Goal: Task Accomplishment & Management: Manage account settings

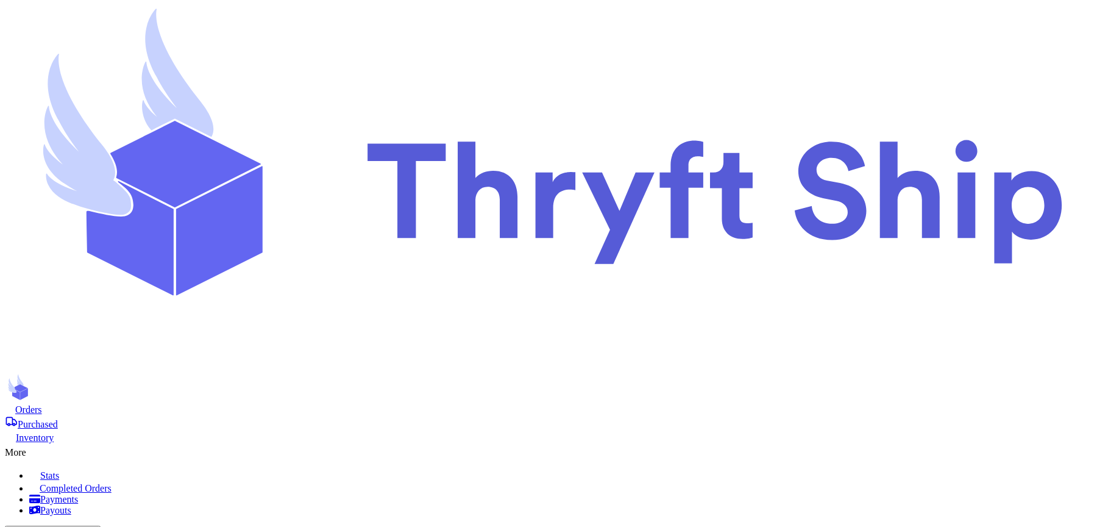
scroll to position [120, 0]
click at [58, 419] on span "Purchased" at bounding box center [38, 424] width 40 height 10
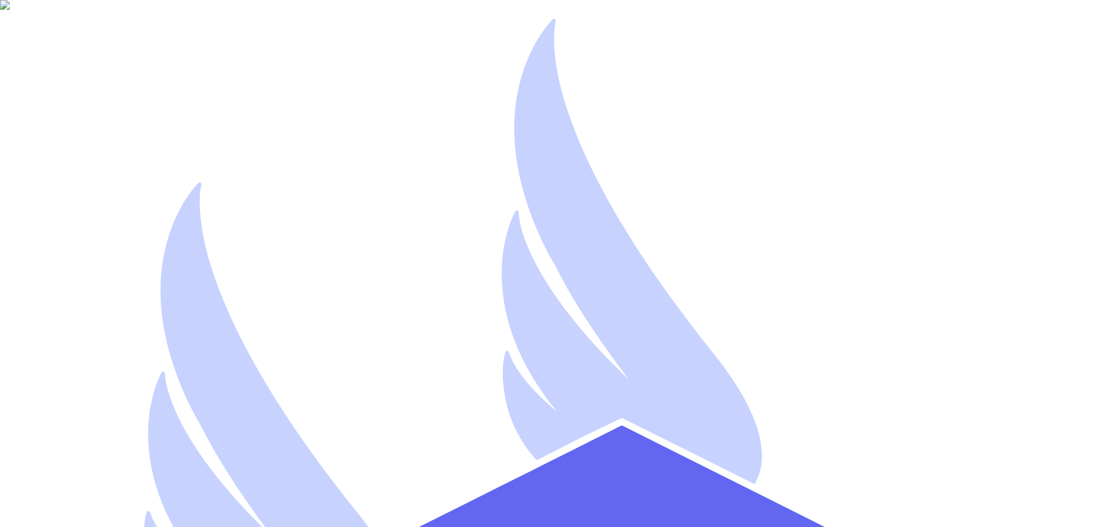
type input "s.abderrehman+1@gmail.com"
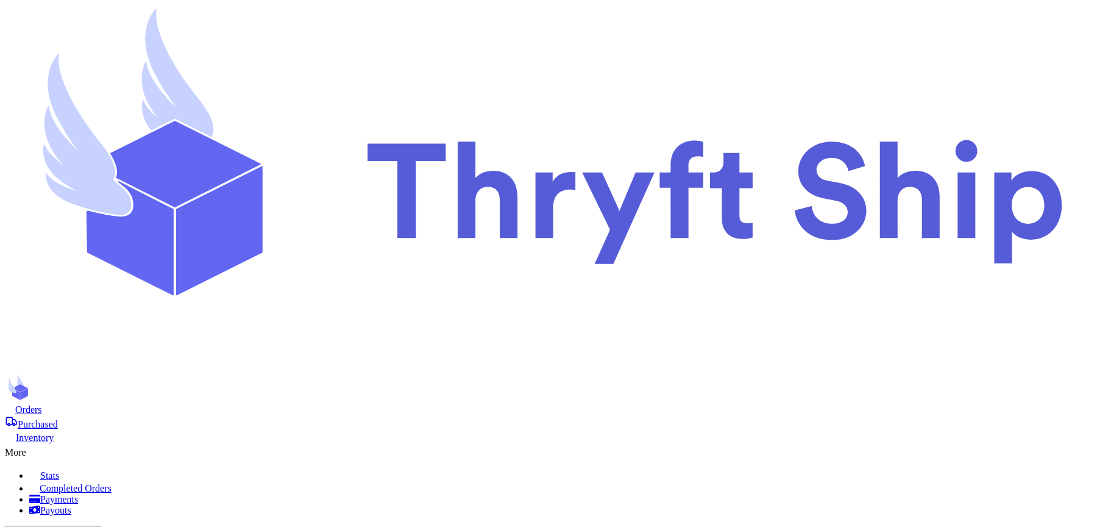
checkbox input "true"
click at [38, 443] on icon at bounding box center [32, 449] width 12 height 12
select select "paid"
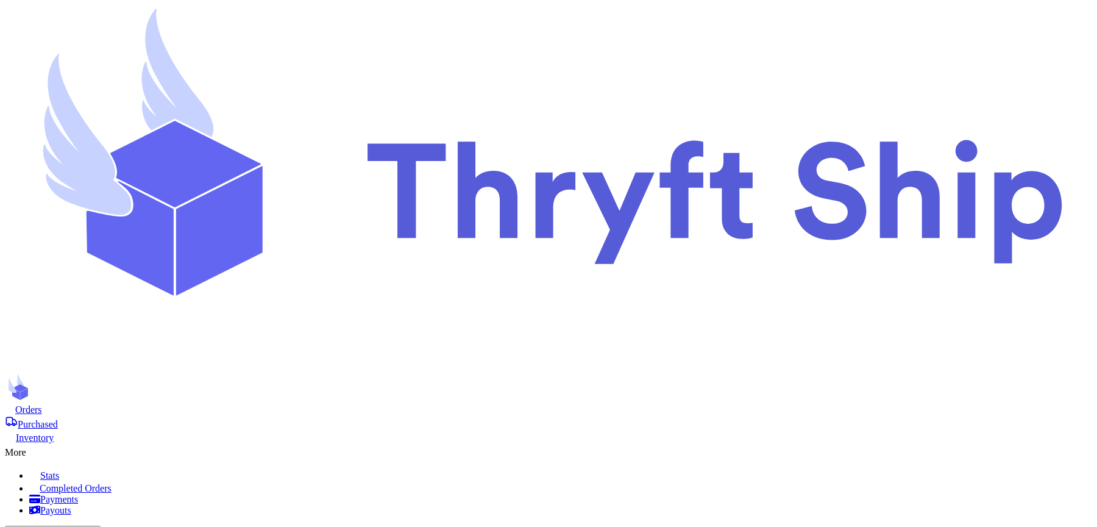
select select "paid"
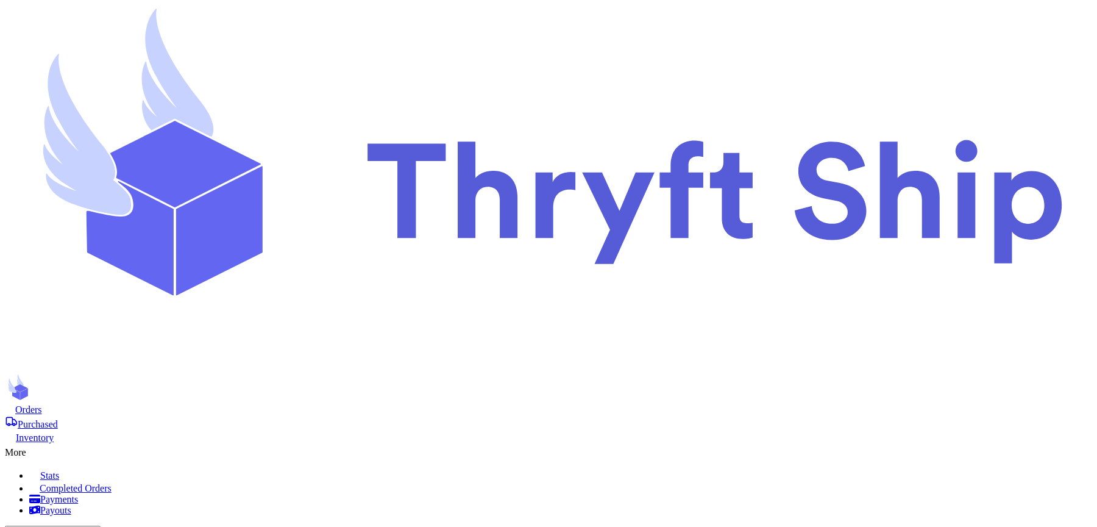
type input "1"
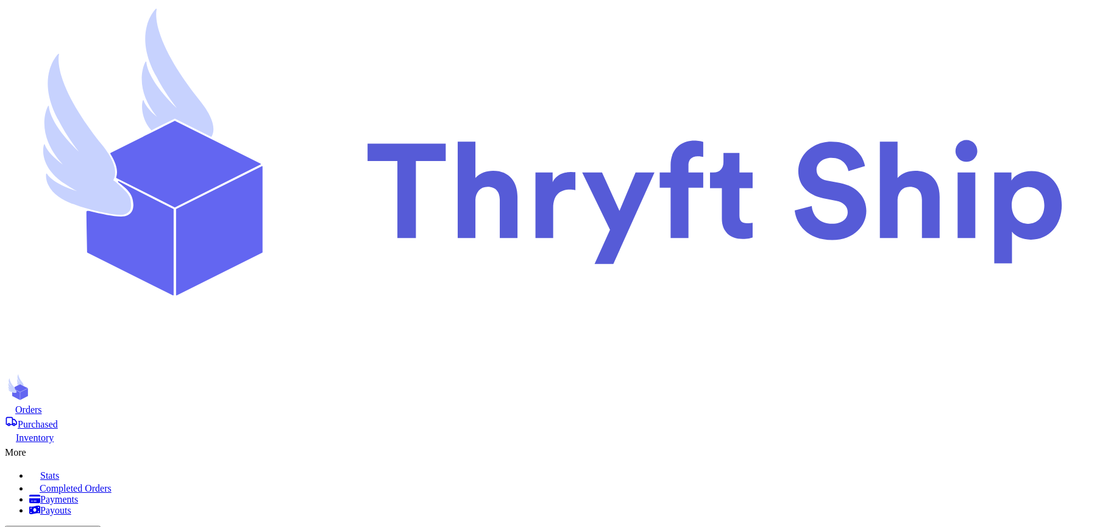
type input "10"
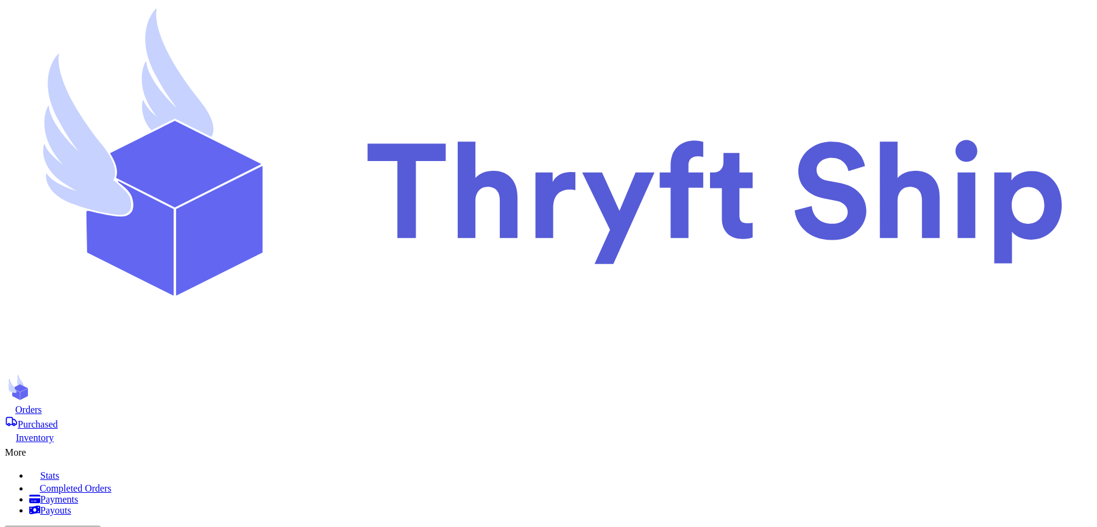
type input "5"
type input "55"
type input "5"
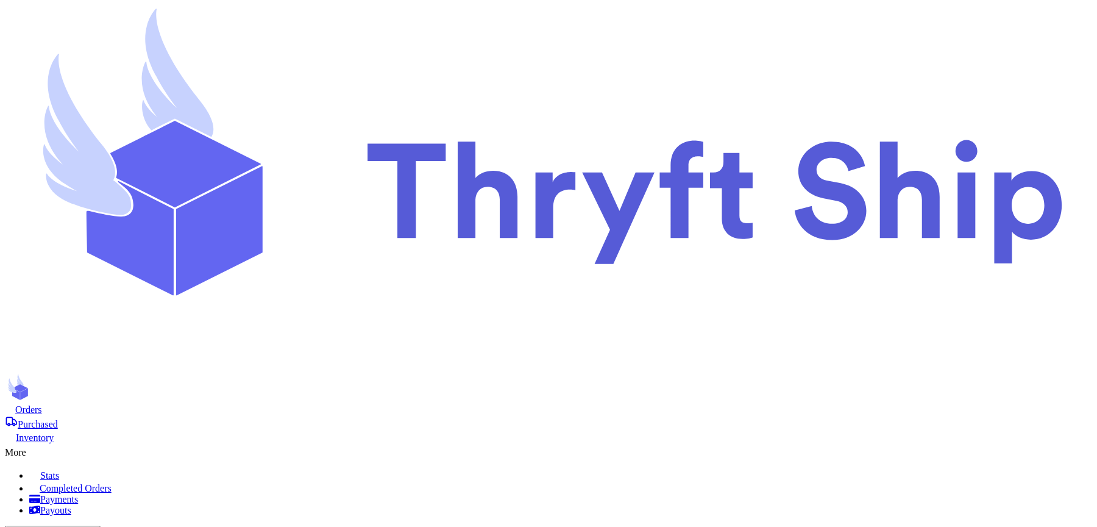
type input "5"
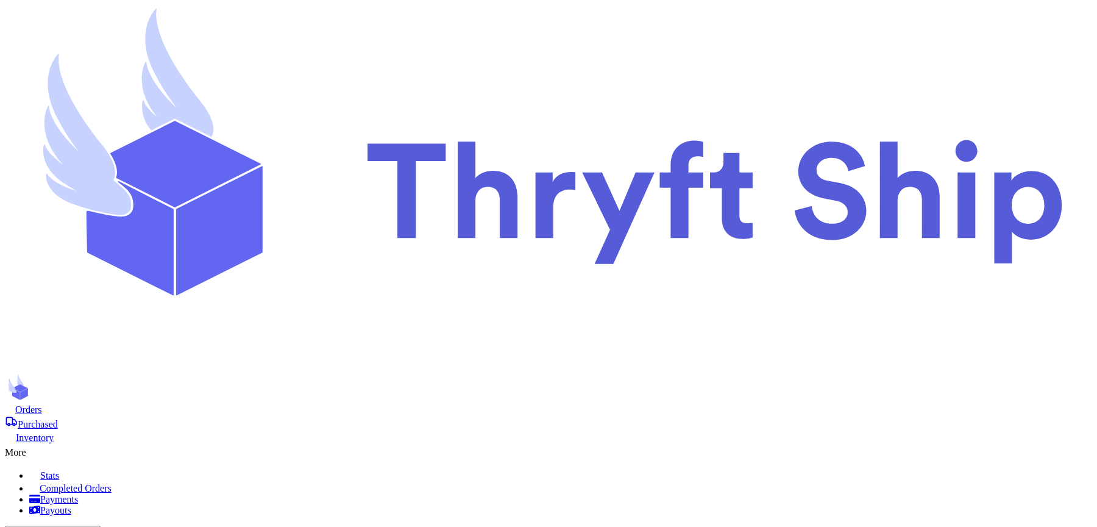
scroll to position [642, 0]
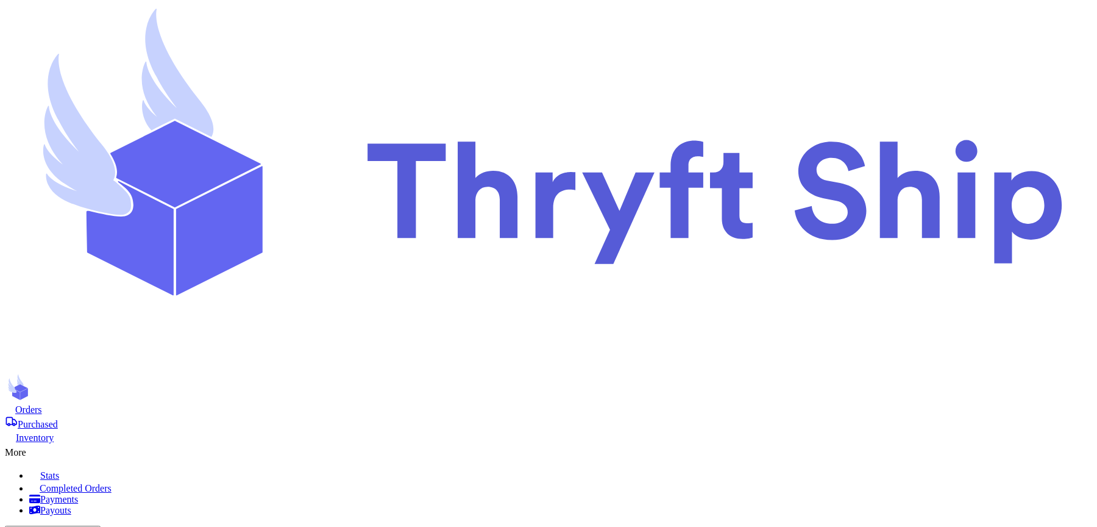
checkbox input "true"
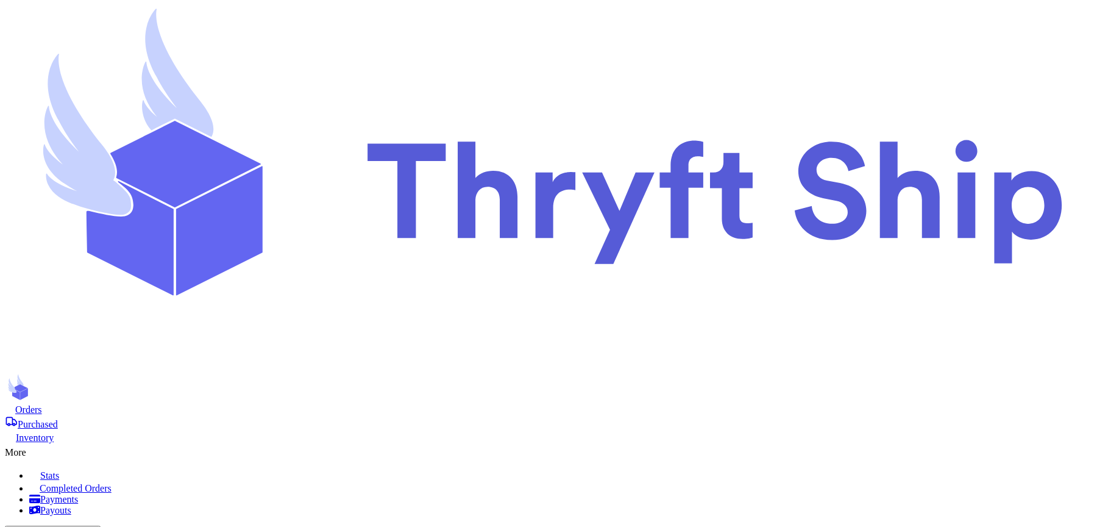
scroll to position [0, 0]
checkbox input "false"
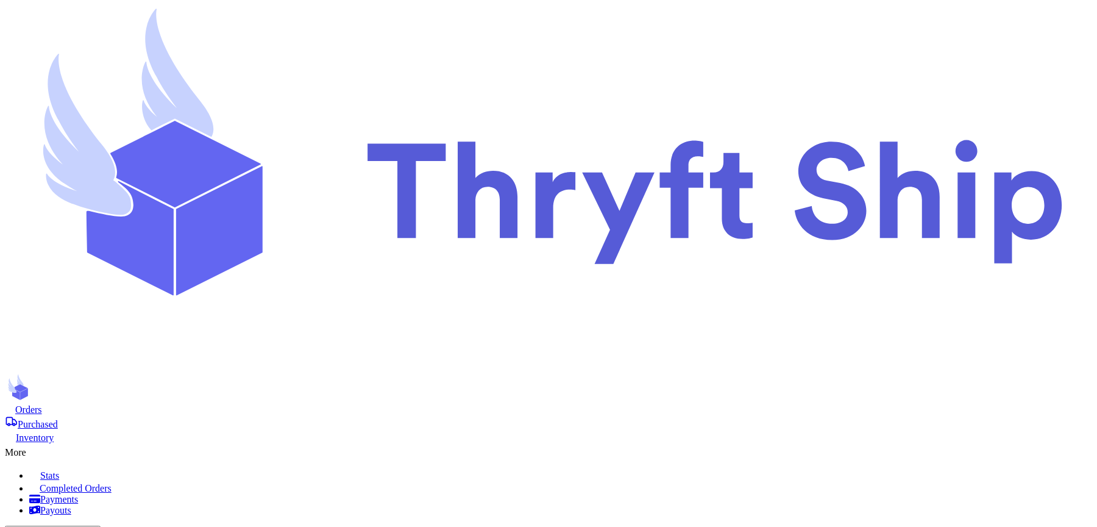
checkbox input "false"
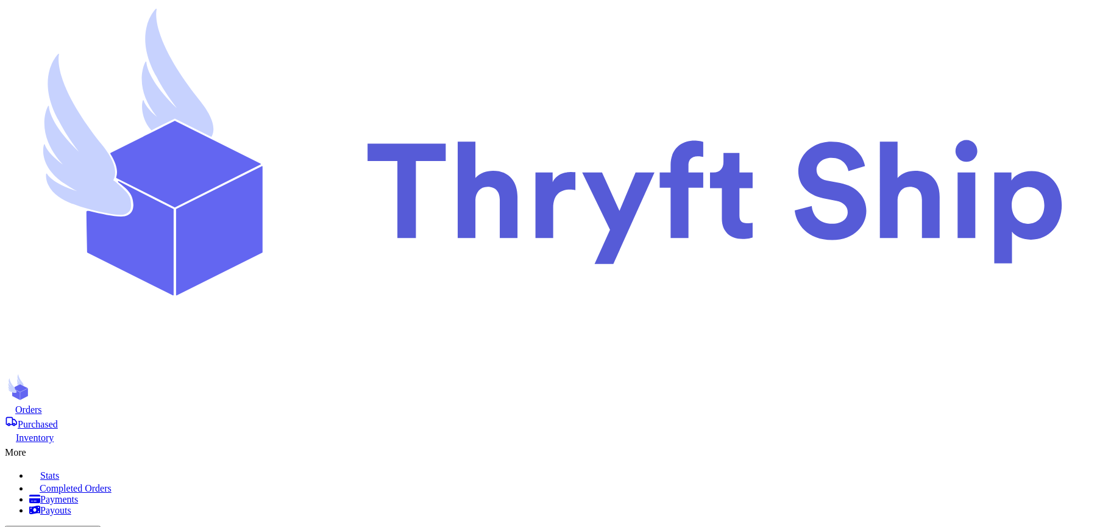
scroll to position [403, 0]
checkbox input "false"
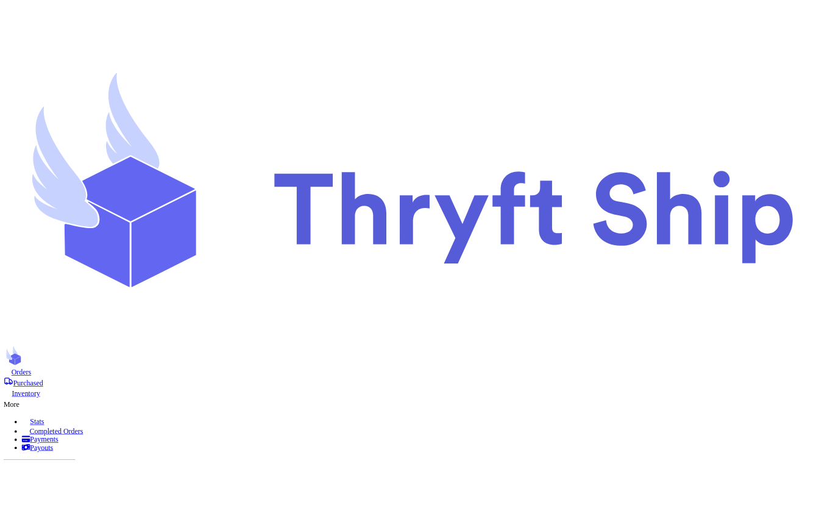
scroll to position [357, 0]
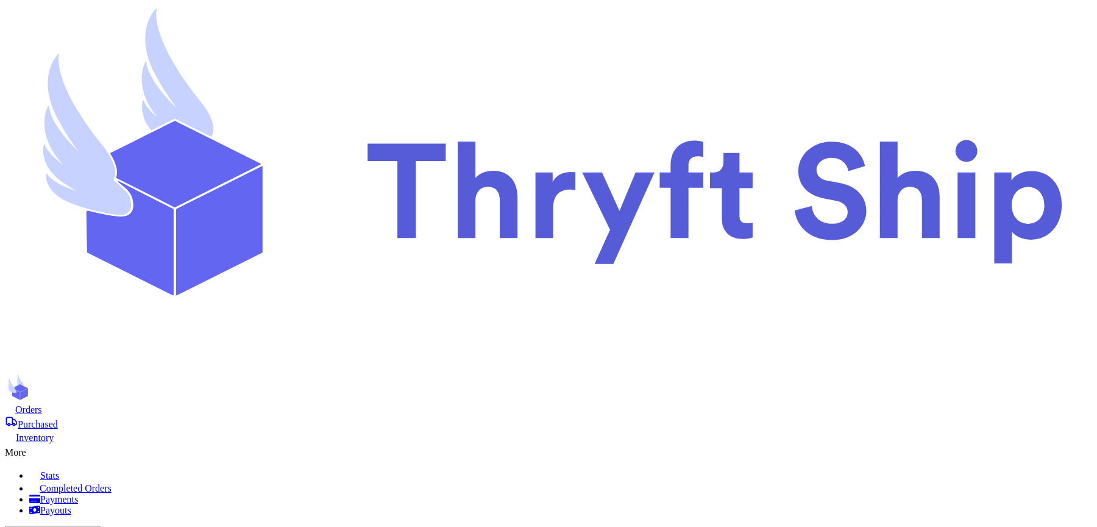
click at [58, 419] on span "Purchased" at bounding box center [38, 424] width 40 height 10
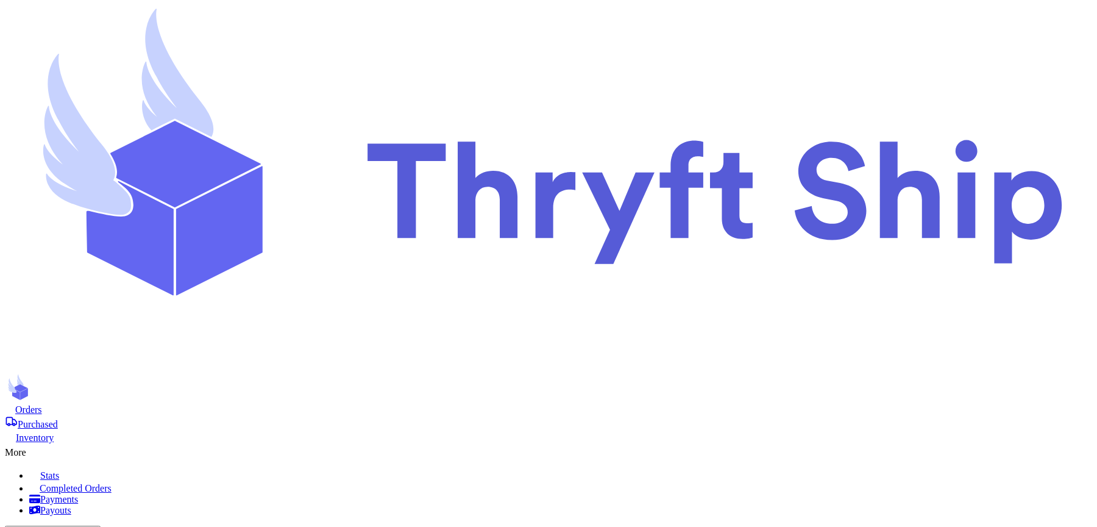
click at [730, 443] on div "More" at bounding box center [548, 450] width 1087 height 15
click at [112, 483] on span "Completed Orders" at bounding box center [76, 488] width 72 height 10
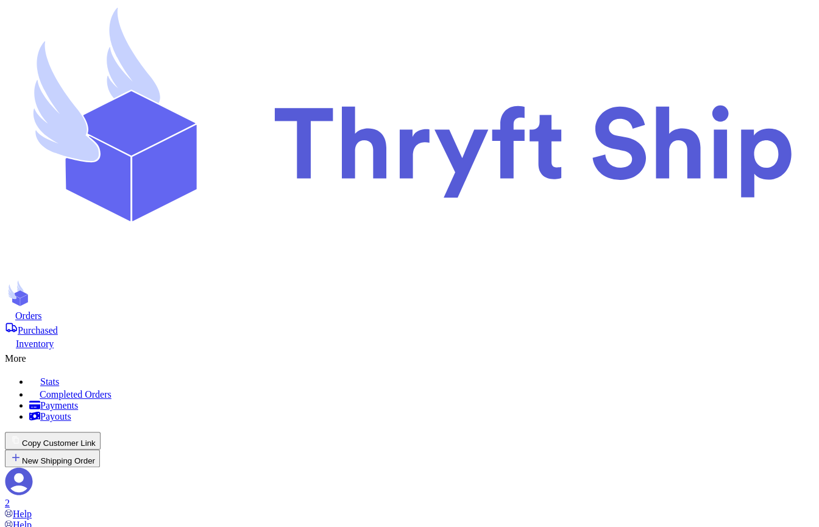
click at [58, 325] on span "Purchased" at bounding box center [38, 330] width 40 height 10
click at [457, 309] on nav "Orders Purchased Inventory More Stats Completed Orders Payments Payouts Copy Cu…" at bounding box center [409, 414] width 809 height 210
click at [466, 349] on div "More" at bounding box center [409, 356] width 809 height 15
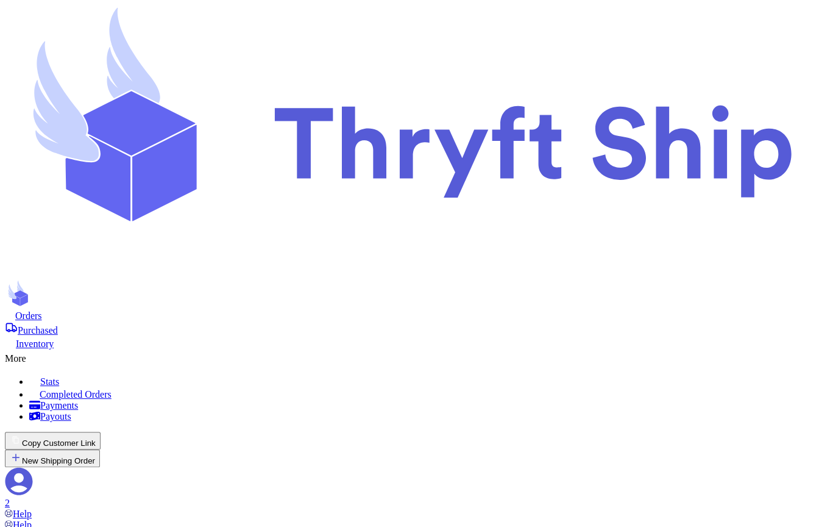
click at [469, 309] on div "Orders Purchased Inventory More Stats Completed Orders Payments Payouts" at bounding box center [409, 365] width 809 height 113
click at [466, 349] on div "More" at bounding box center [409, 356] width 809 height 15
click at [112, 389] on span "Completed Orders" at bounding box center [76, 394] width 72 height 10
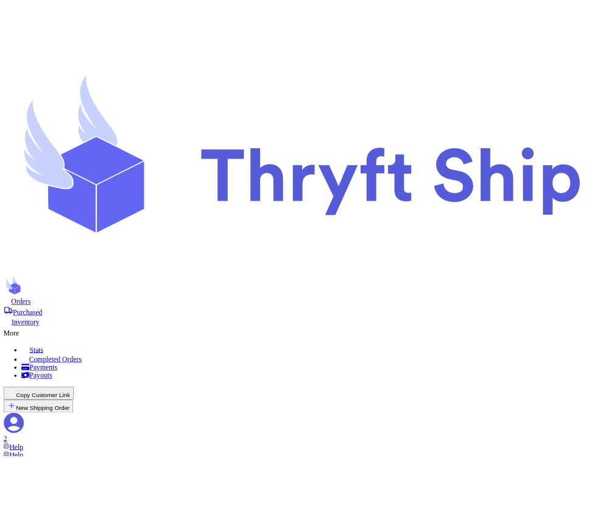
scroll to position [0, 0]
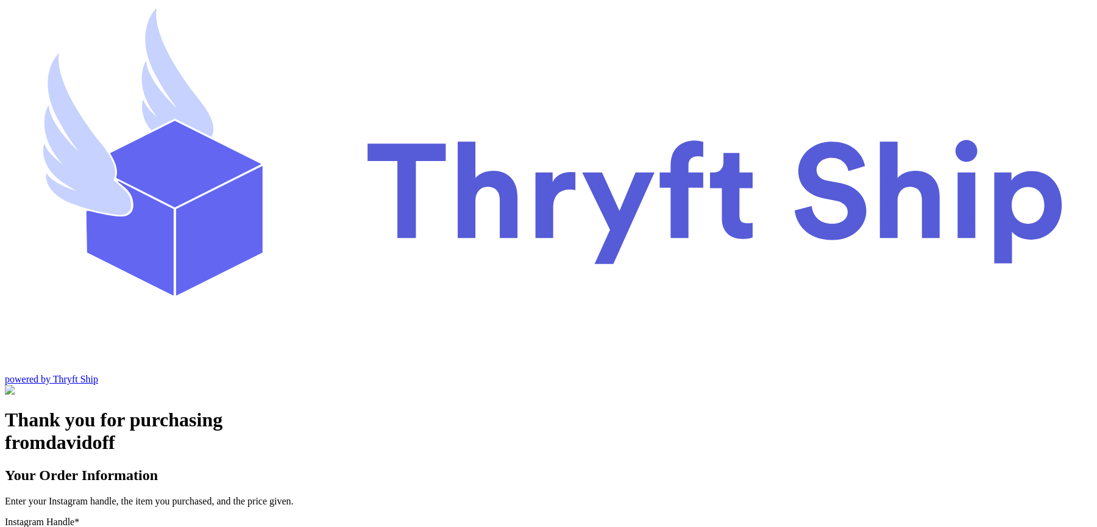
type input "c"
checkbox input "false"
type input "customer1"
select select "CA"
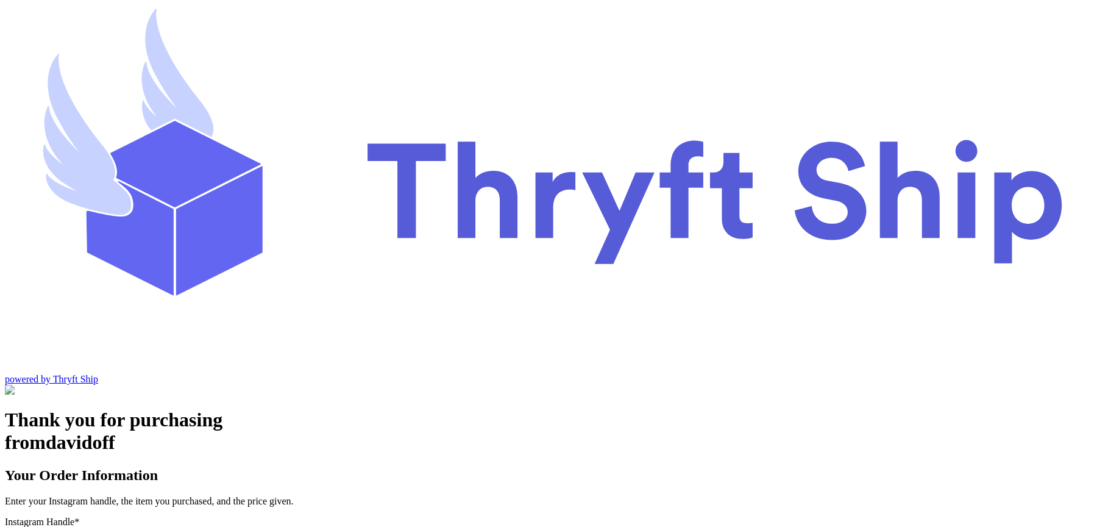
type input "[GEOGRAPHIC_DATA]"
type input "93013"
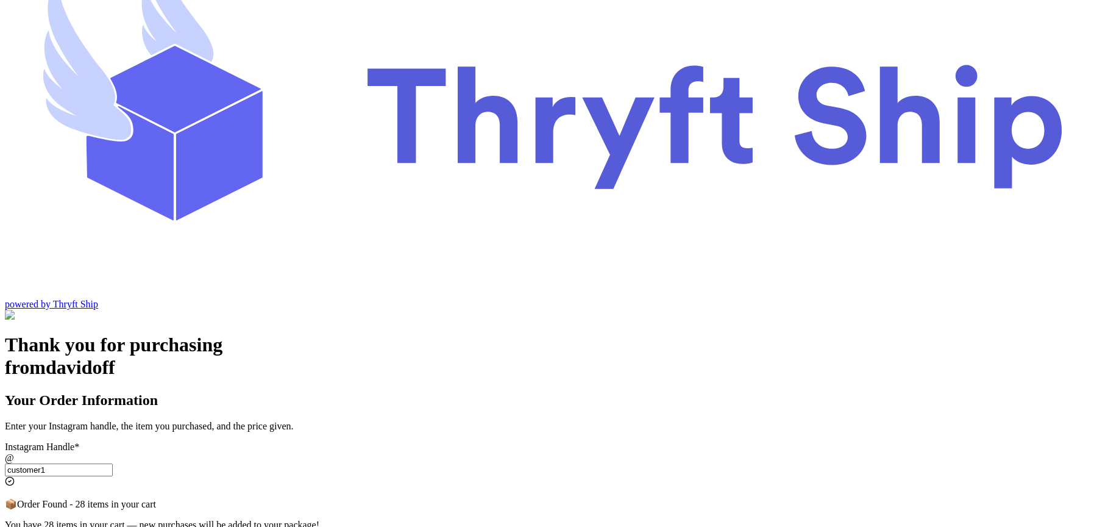
scroll to position [65, 0]
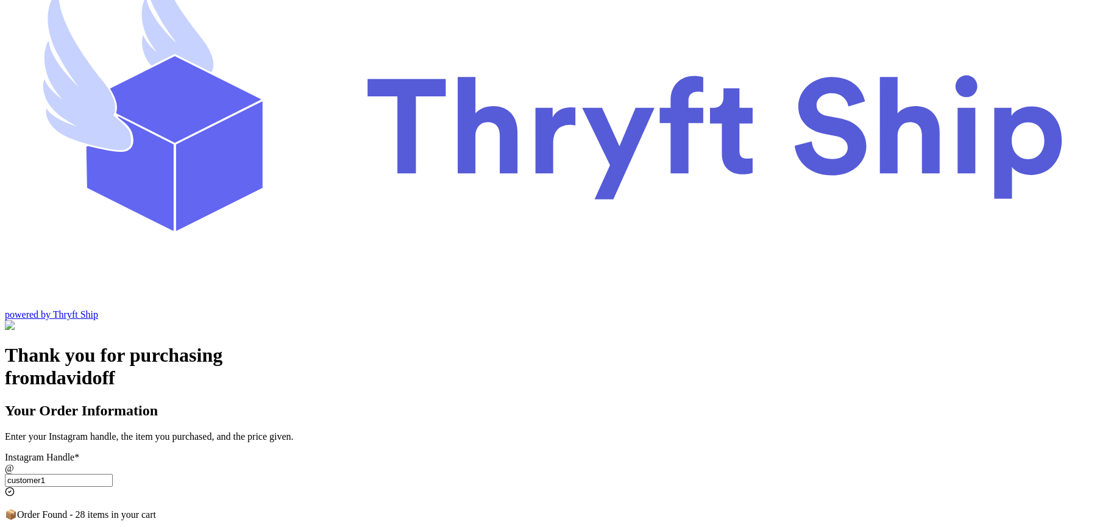
click at [113, 473] on input "customer1" at bounding box center [59, 479] width 108 height 13
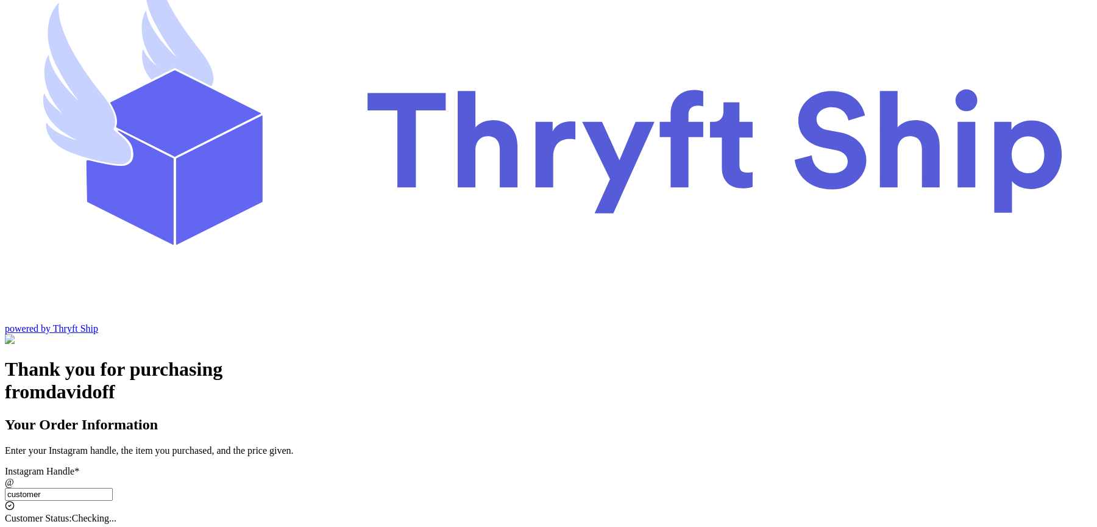
type input "customer2"
select select "AL"
type input "[GEOGRAPHIC_DATA]"
type input "12222"
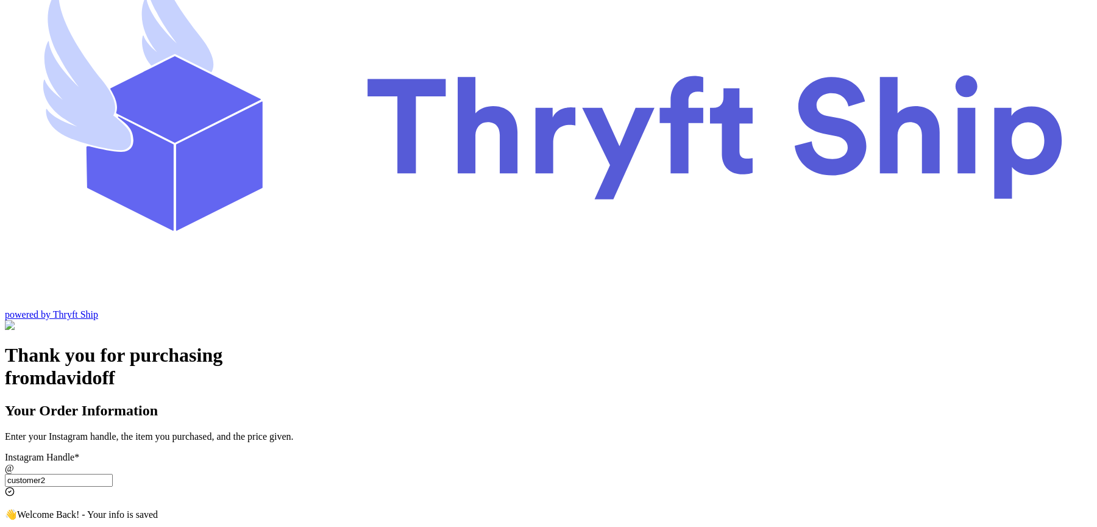
type input "customer2"
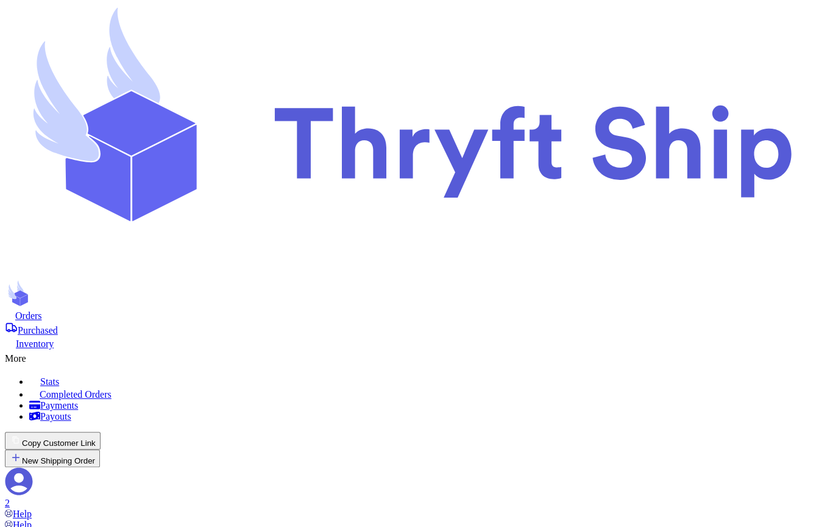
click at [42, 310] on span "Orders" at bounding box center [28, 315] width 27 height 10
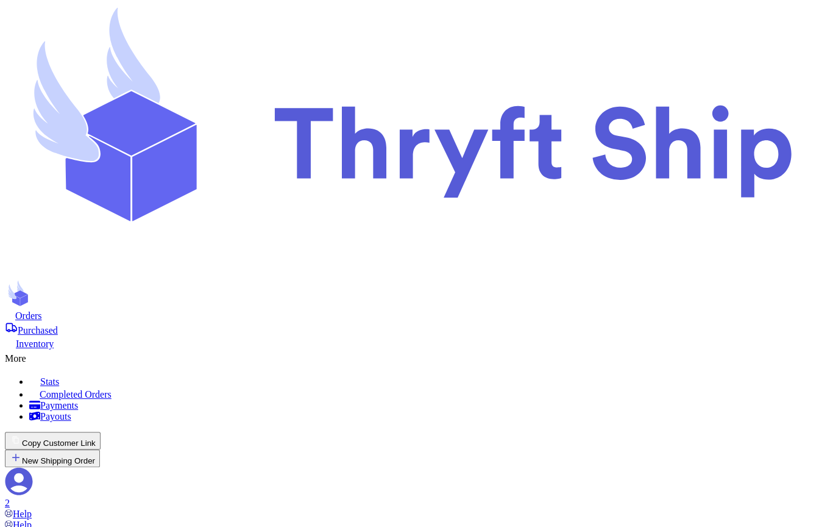
scroll to position [127, 0]
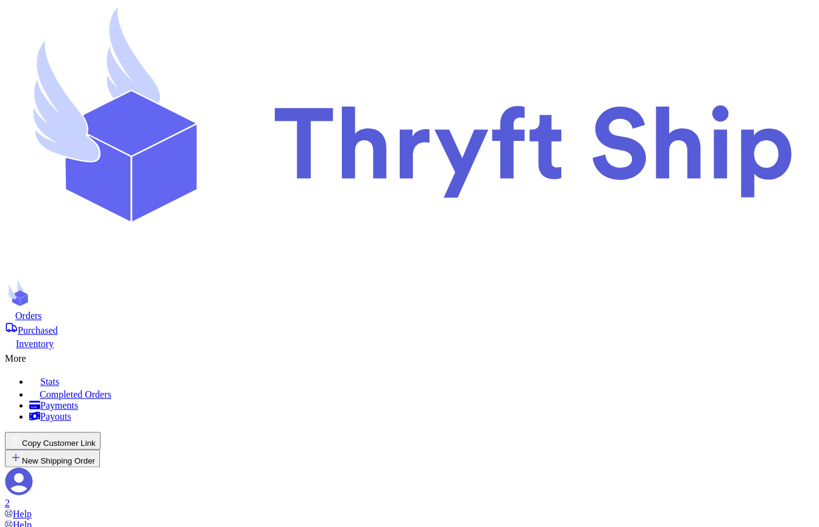
click at [469, 349] on div "More" at bounding box center [409, 356] width 809 height 15
click at [112, 389] on span "Completed Orders" at bounding box center [76, 394] width 72 height 10
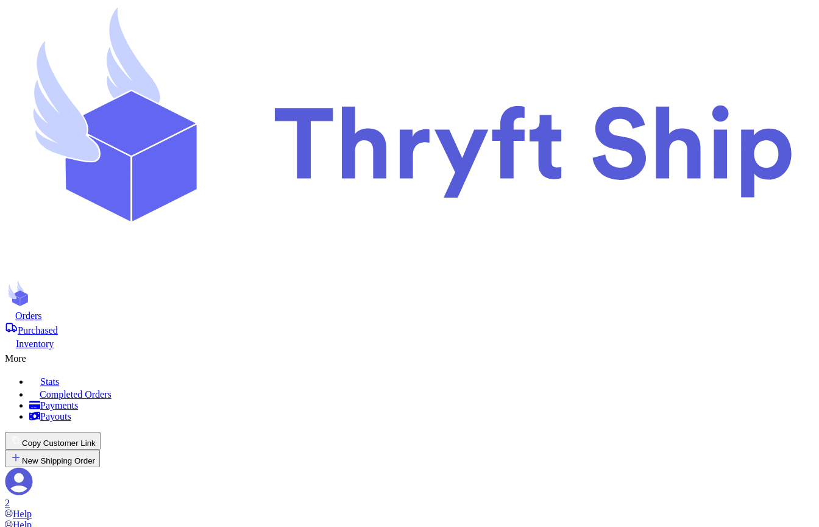
click at [187, 309] on nav "Orders Purchased Inventory More Stats Completed Orders Payments Payouts Copy Cu…" at bounding box center [409, 414] width 809 height 210
click at [42, 310] on span "Orders" at bounding box center [28, 315] width 27 height 10
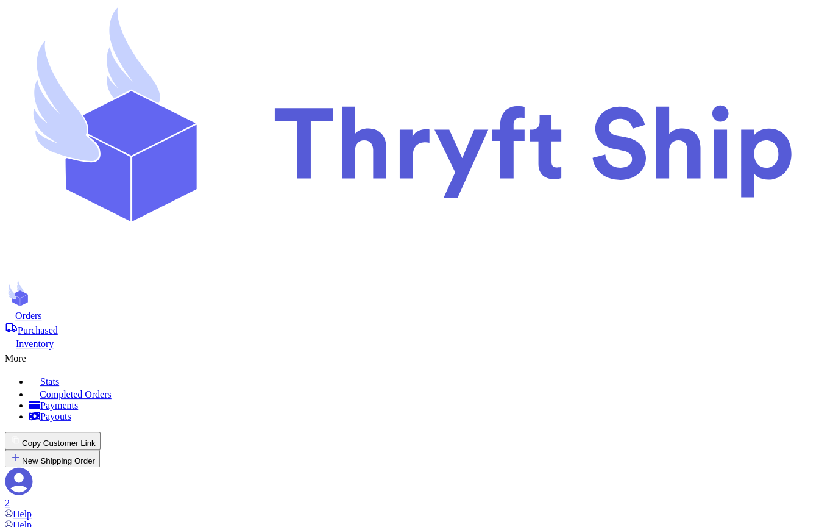
scroll to position [0, 0]
click at [462, 309] on nav "Orders Purchased Inventory More Stats Completed Orders Payments Payouts Copy Cu…" at bounding box center [409, 414] width 809 height 210
click at [467, 349] on div "More" at bounding box center [409, 356] width 809 height 15
click at [112, 389] on span "Completed Orders" at bounding box center [76, 394] width 72 height 10
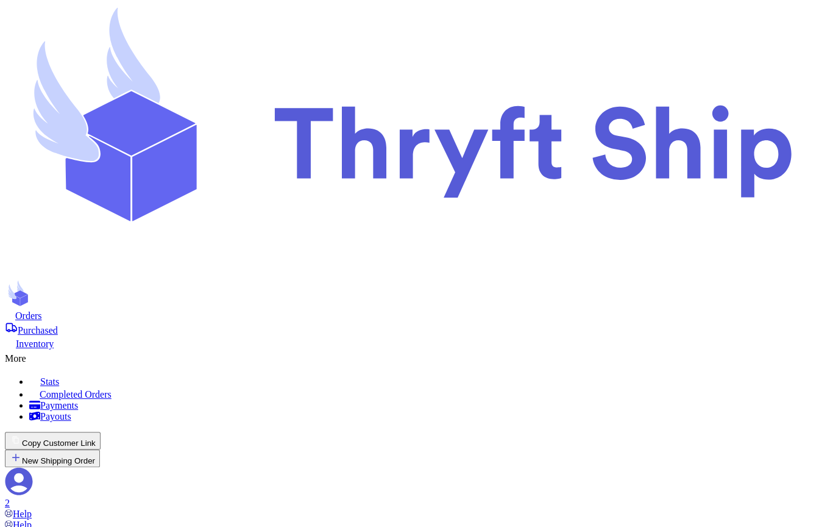
click at [42, 310] on span "Orders" at bounding box center [28, 315] width 27 height 10
click at [38, 349] on icon at bounding box center [32, 355] width 12 height 12
click at [112, 389] on span "Completed Orders" at bounding box center [76, 394] width 72 height 10
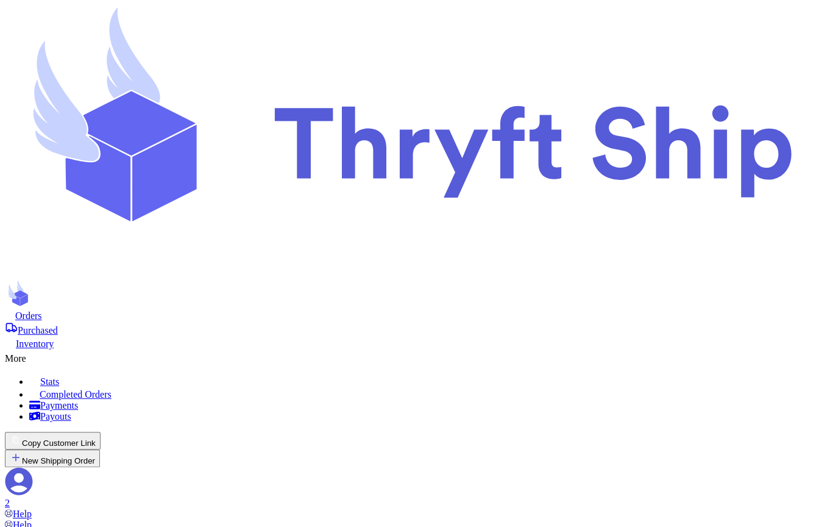
click at [58, 325] on span "Purchased" at bounding box center [38, 330] width 40 height 10
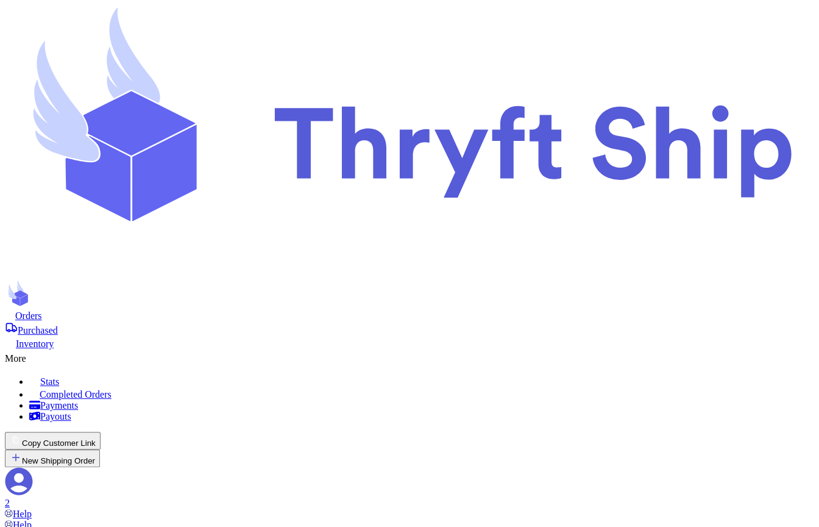
click at [42, 310] on span "Orders" at bounding box center [28, 315] width 27 height 10
click at [461, 349] on div "More" at bounding box center [409, 356] width 809 height 15
click at [112, 389] on span "Completed Orders" at bounding box center [76, 394] width 72 height 10
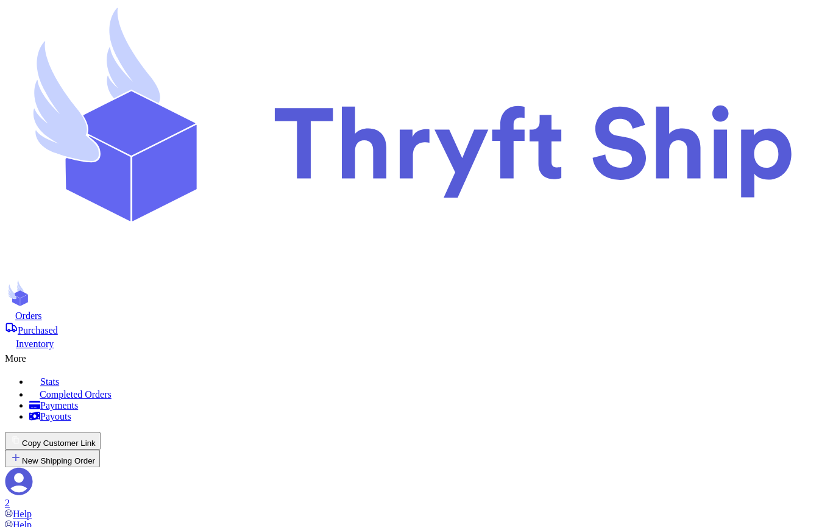
click at [42, 310] on span "Orders" at bounding box center [28, 315] width 27 height 10
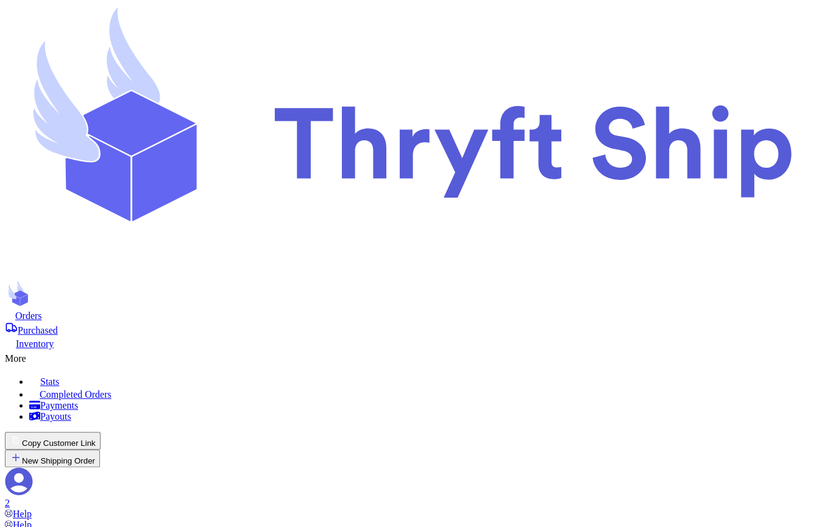
scroll to position [0, 0]
click at [463, 349] on div "More" at bounding box center [409, 356] width 809 height 15
click at [112, 389] on span "Completed Orders" at bounding box center [76, 394] width 72 height 10
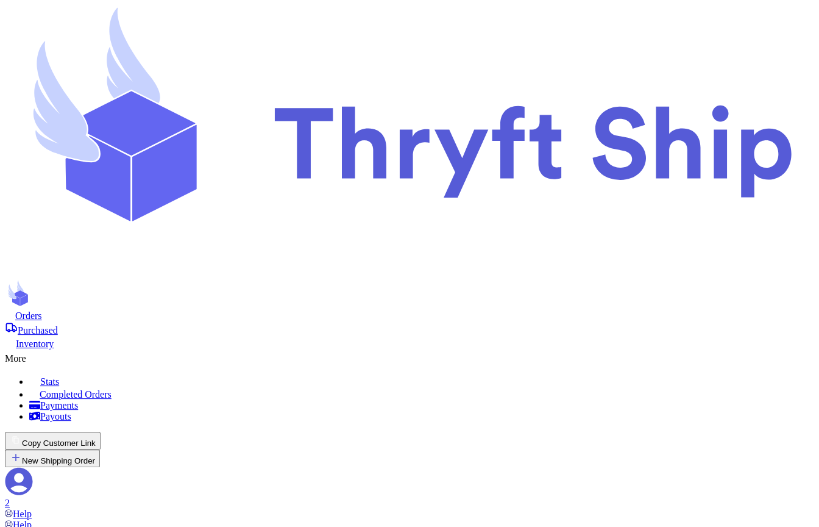
click at [58, 325] on span "Purchased" at bounding box center [38, 330] width 40 height 10
click at [42, 310] on span "Orders" at bounding box center [28, 315] width 27 height 10
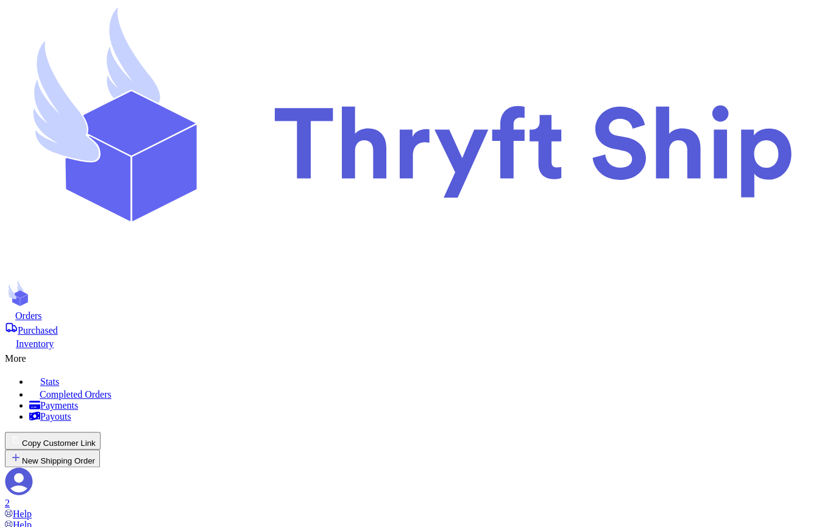
scroll to position [68, 0]
click at [58, 325] on span "Purchased" at bounding box center [38, 330] width 40 height 10
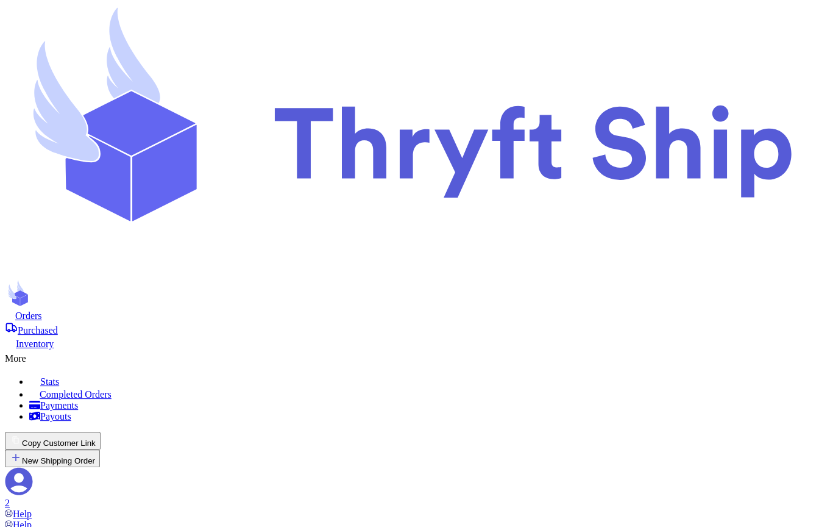
click at [452, 309] on nav "Orders Purchased Inventory More Stats Completed Orders Payments Payouts Copy Cu…" at bounding box center [409, 414] width 809 height 210
click at [457, 349] on div "More" at bounding box center [409, 356] width 809 height 15
click at [112, 389] on span "Completed Orders" at bounding box center [76, 394] width 72 height 10
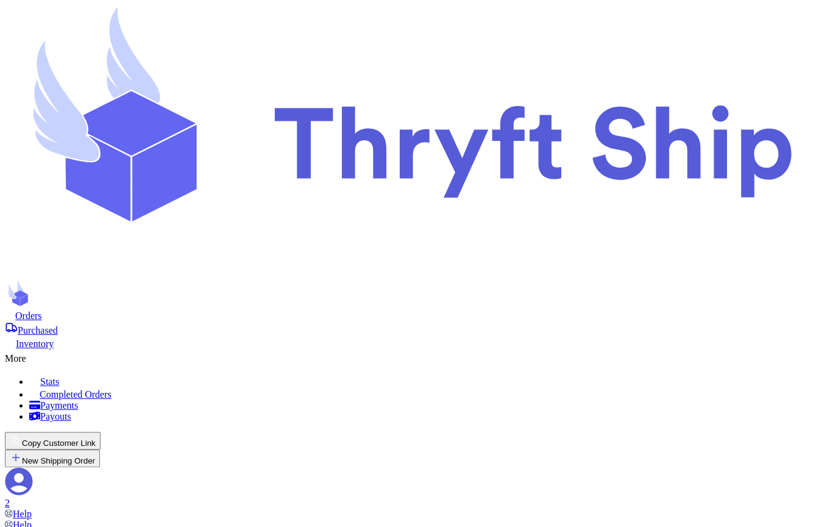
click at [58, 325] on span "Purchased" at bounding box center [38, 330] width 40 height 10
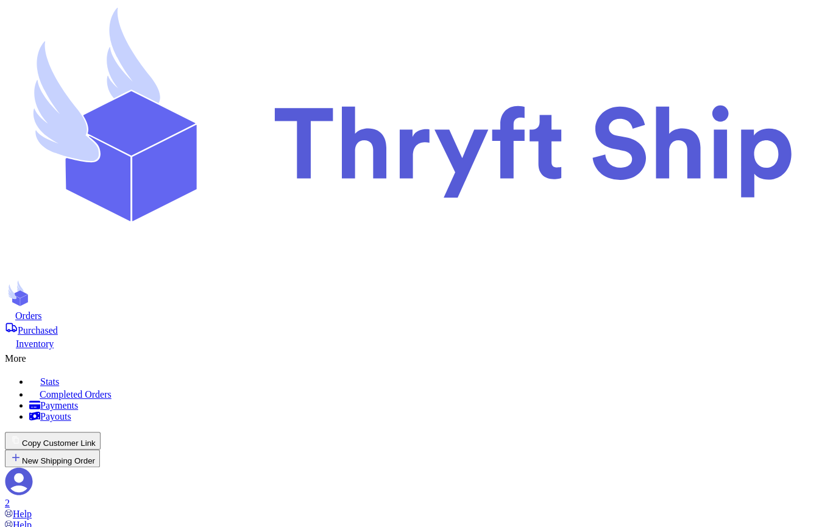
click at [42, 310] on span "Orders" at bounding box center [28, 315] width 27 height 10
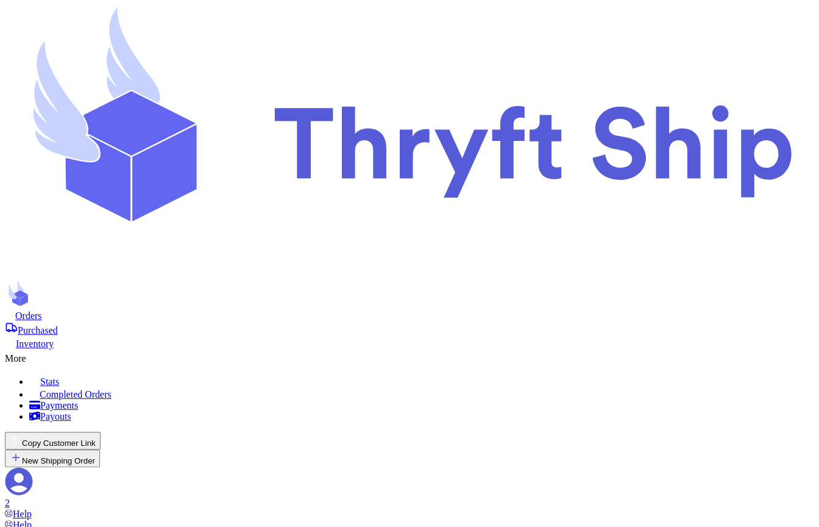
click at [38, 349] on icon at bounding box center [32, 355] width 12 height 12
click at [112, 389] on span "Completed Orders" at bounding box center [76, 394] width 72 height 10
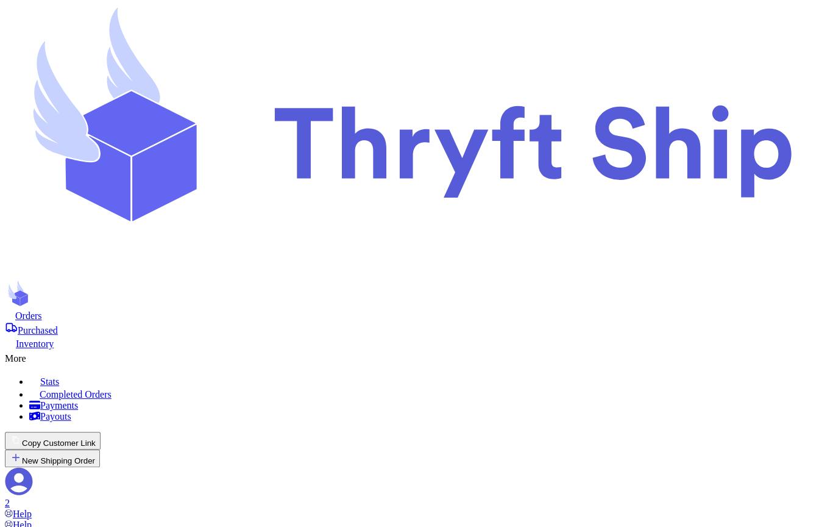
click at [42, 310] on span "Orders" at bounding box center [28, 315] width 27 height 10
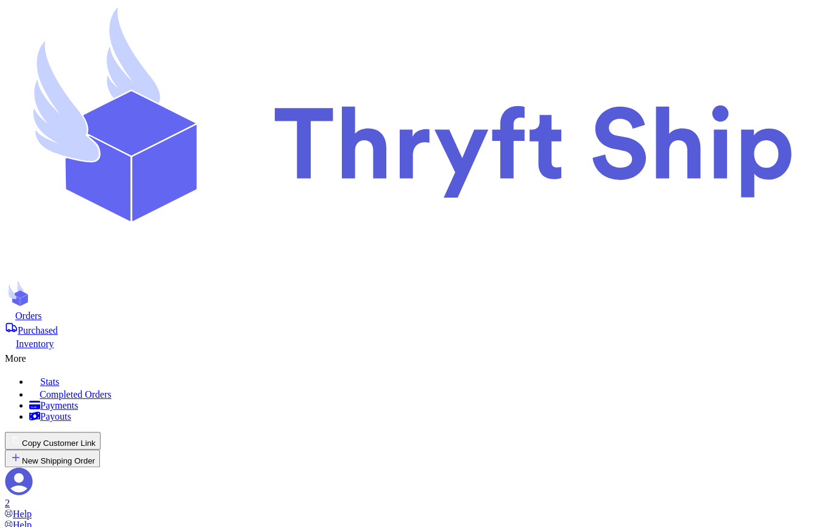
scroll to position [208, 0]
select select "paid"
select select "cash"
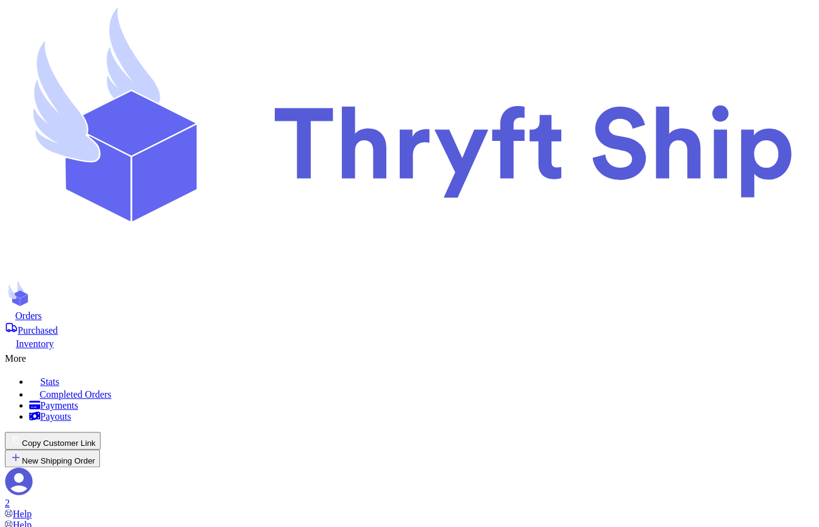
scroll to position [0, 0]
click at [456, 349] on div "More" at bounding box center [409, 356] width 809 height 15
click at [112, 389] on span "Completed Orders" at bounding box center [76, 394] width 72 height 10
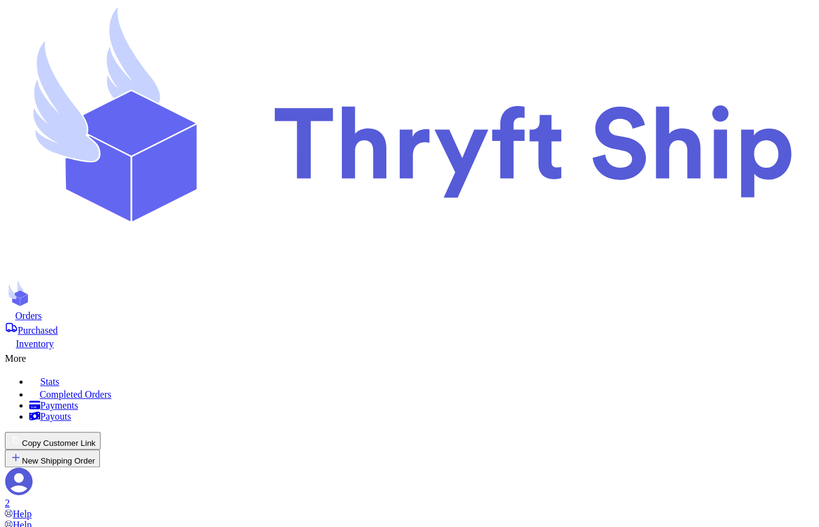
click at [15, 310] on icon at bounding box center [10, 314] width 10 height 9
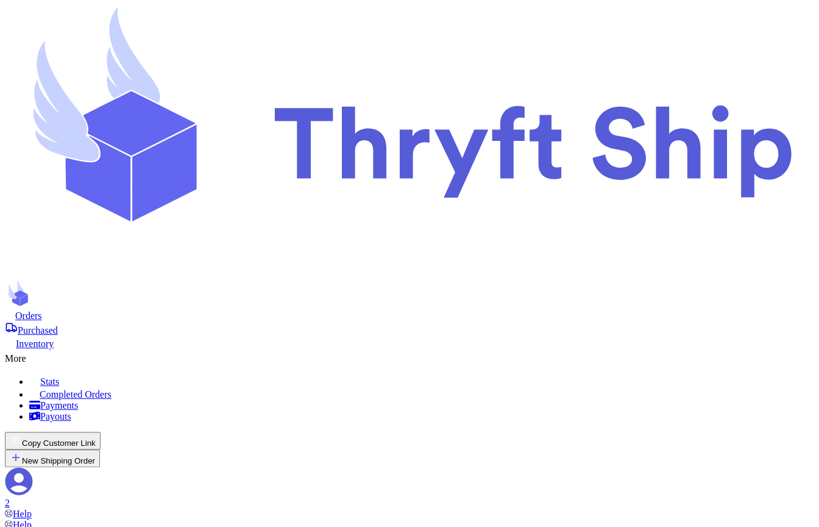
select select "paid"
select select "cash"
